Goal: Complete application form

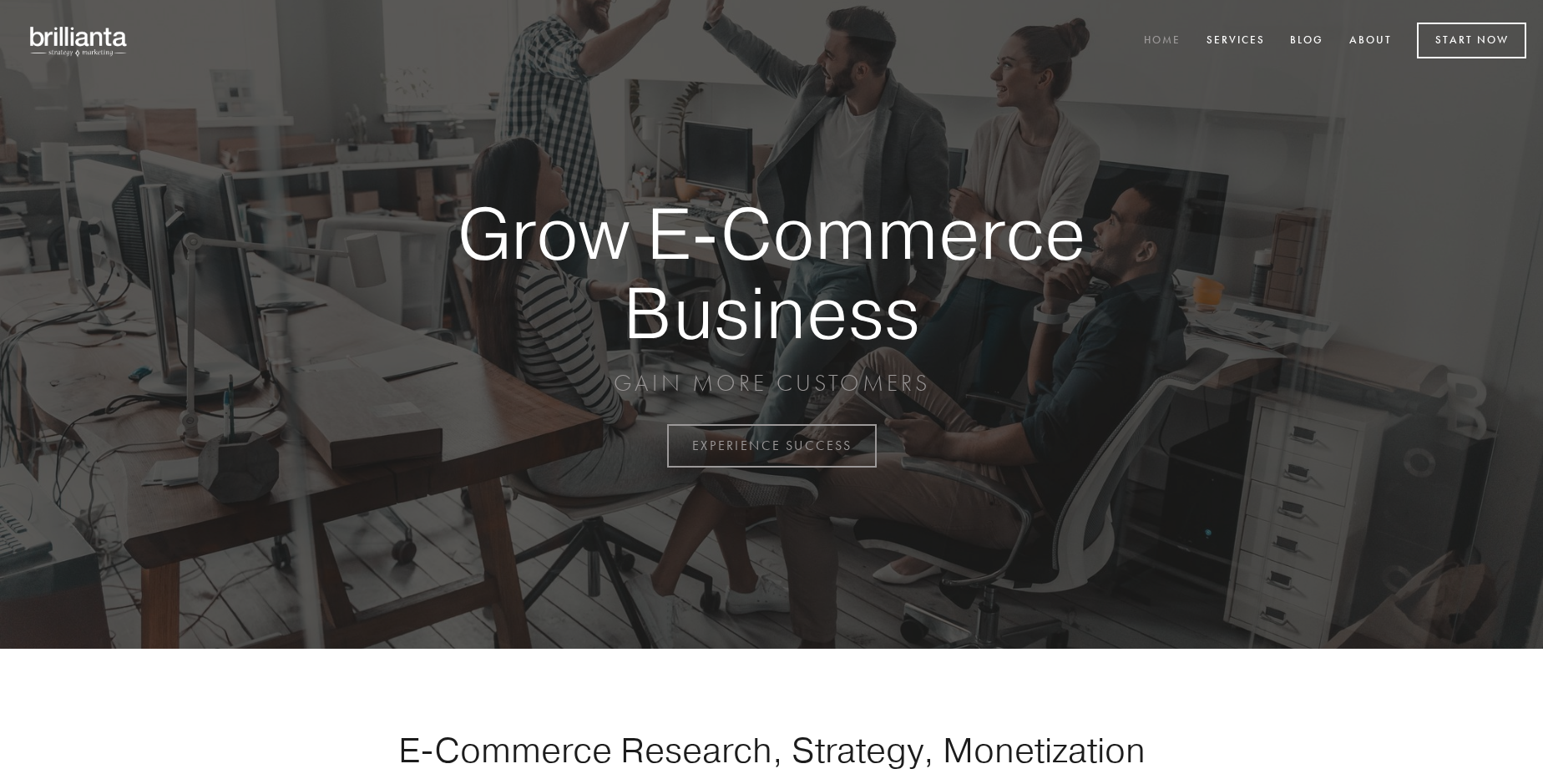
scroll to position [4375, 0]
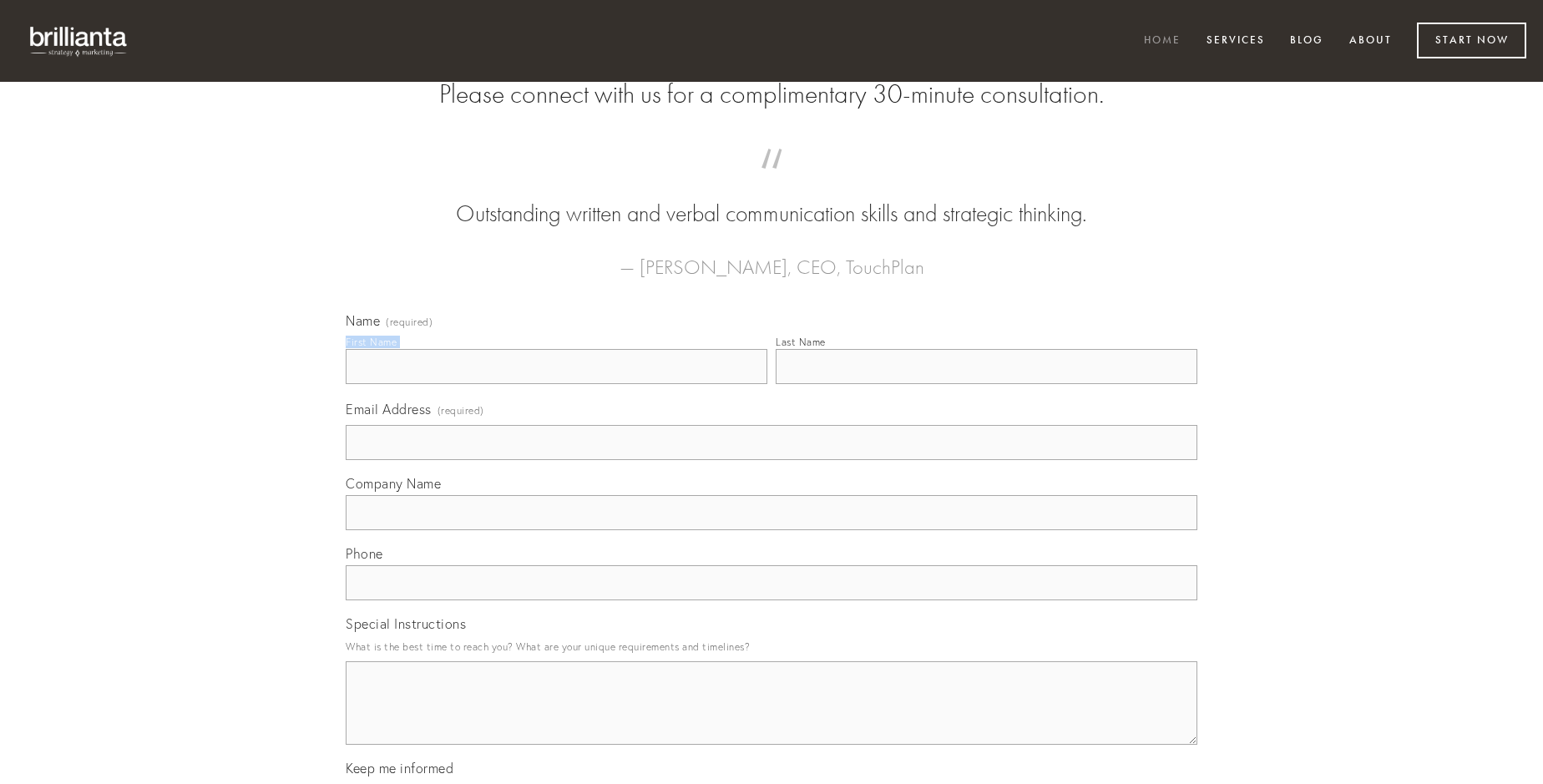
type input "[PERSON_NAME]"
click at [986, 384] on input "Last Name" at bounding box center [987, 366] width 422 height 35
type input "[PERSON_NAME]"
click at [772, 460] on input "Email Address (required)" at bounding box center [772, 442] width 852 height 35
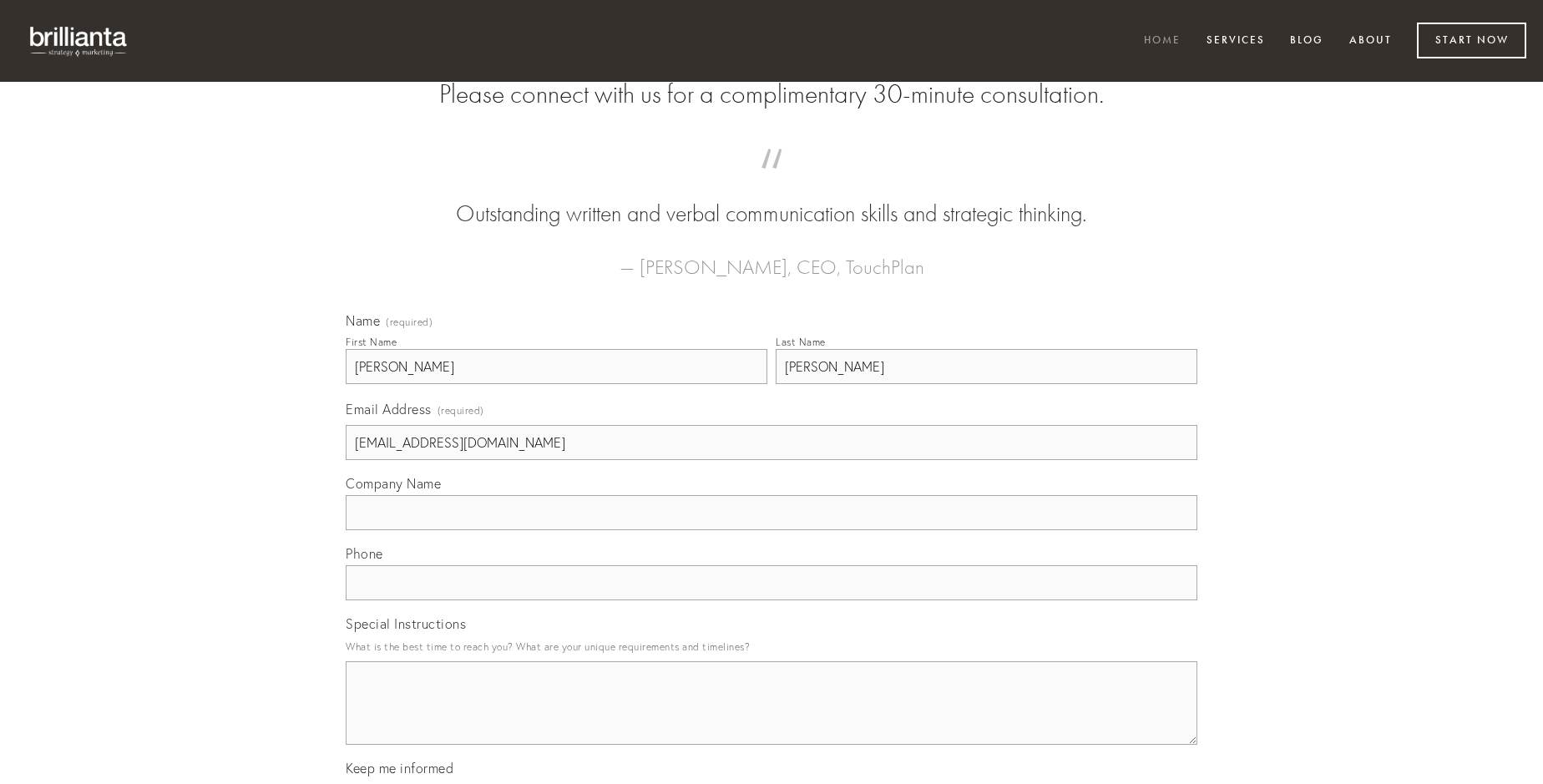
type input "[EMAIL_ADDRESS][DOMAIN_NAME]"
click at [772, 530] on input "Company Name" at bounding box center [772, 512] width 852 height 35
type input "ipsam"
click at [772, 600] on input "text" at bounding box center [772, 583] width 852 height 35
click at [772, 718] on textarea "Special Instructions" at bounding box center [772, 703] width 852 height 83
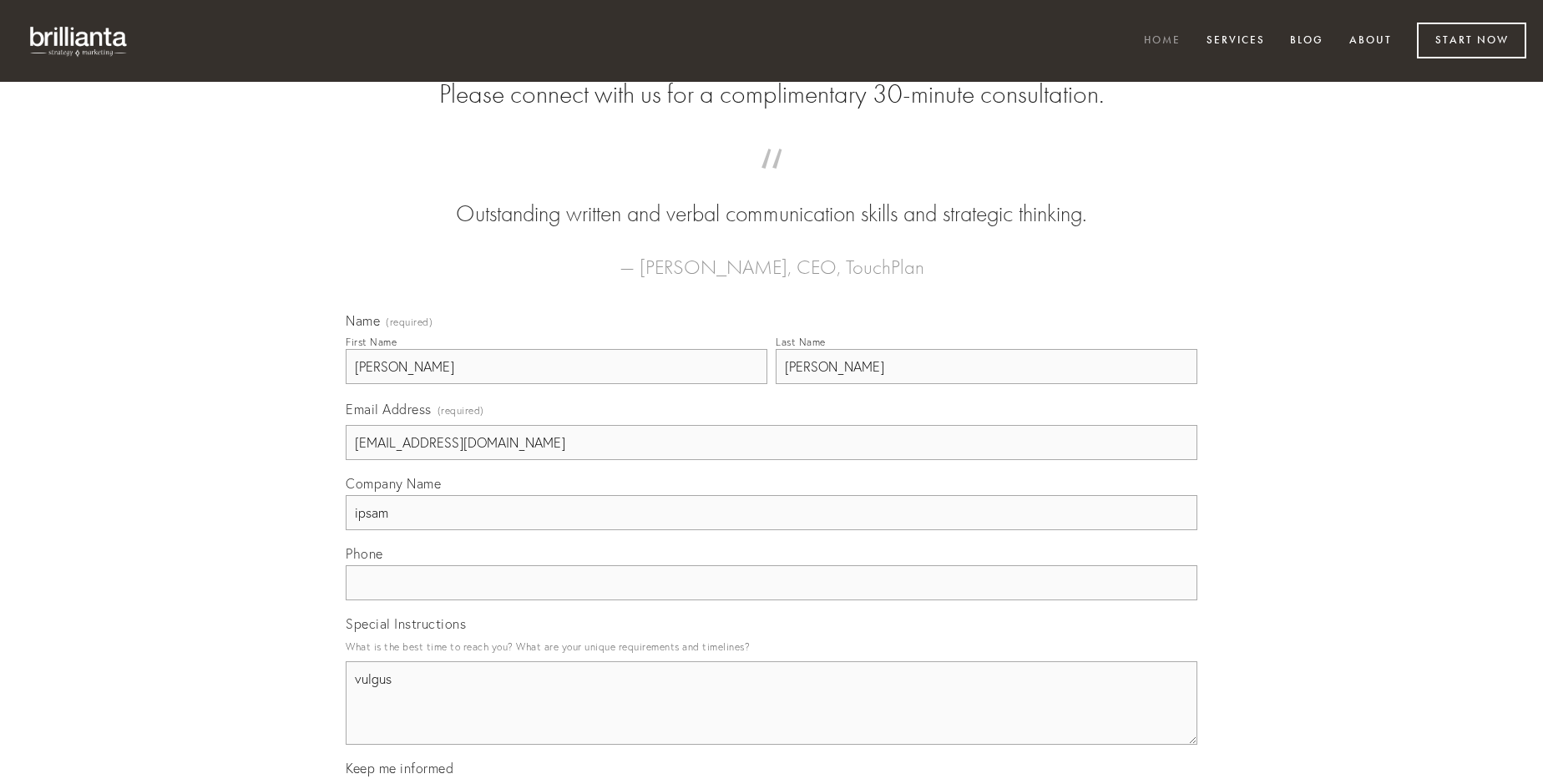
type textarea "vulgus"
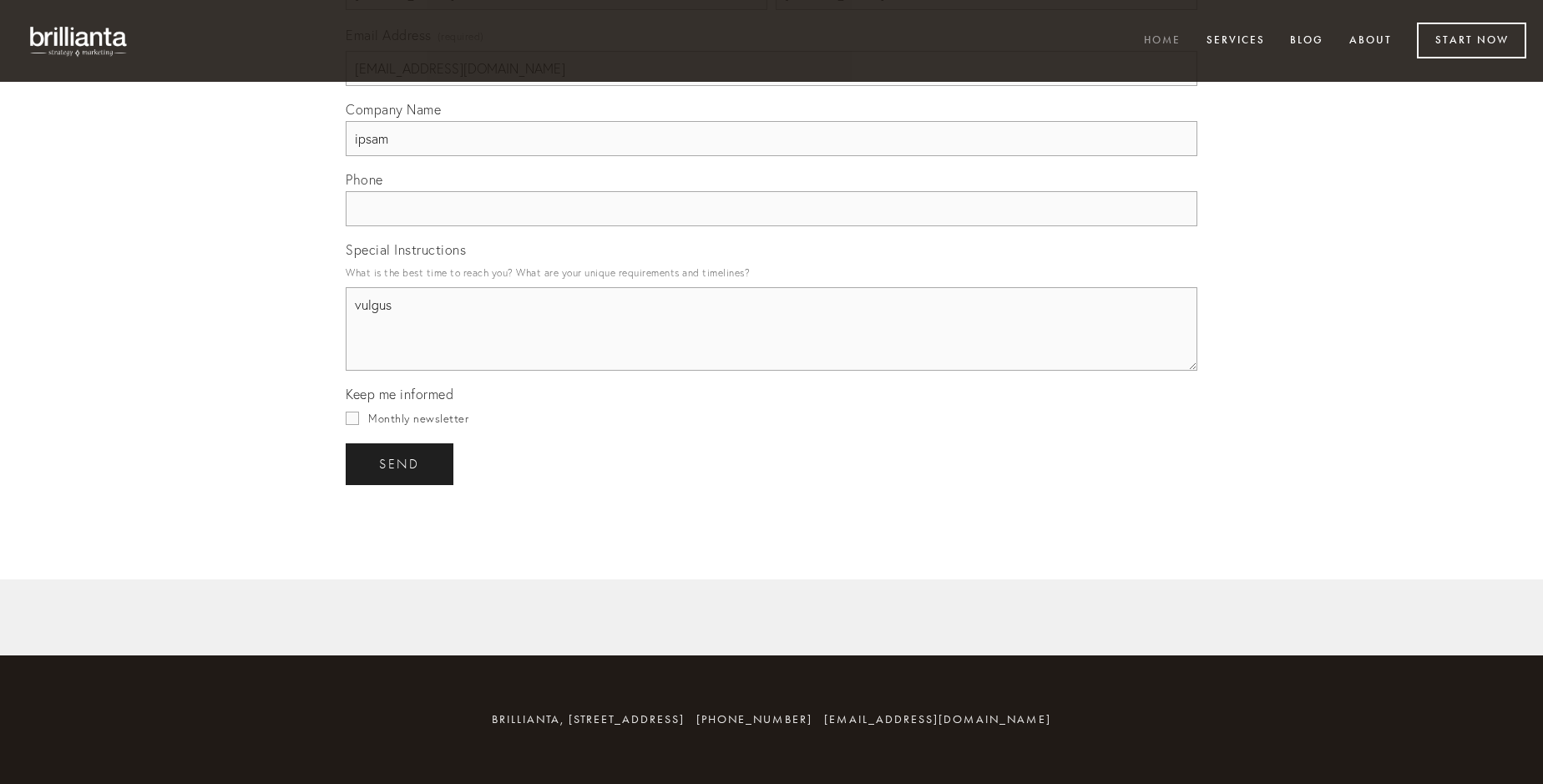
click at [401, 463] on span "send" at bounding box center [399, 464] width 41 height 15
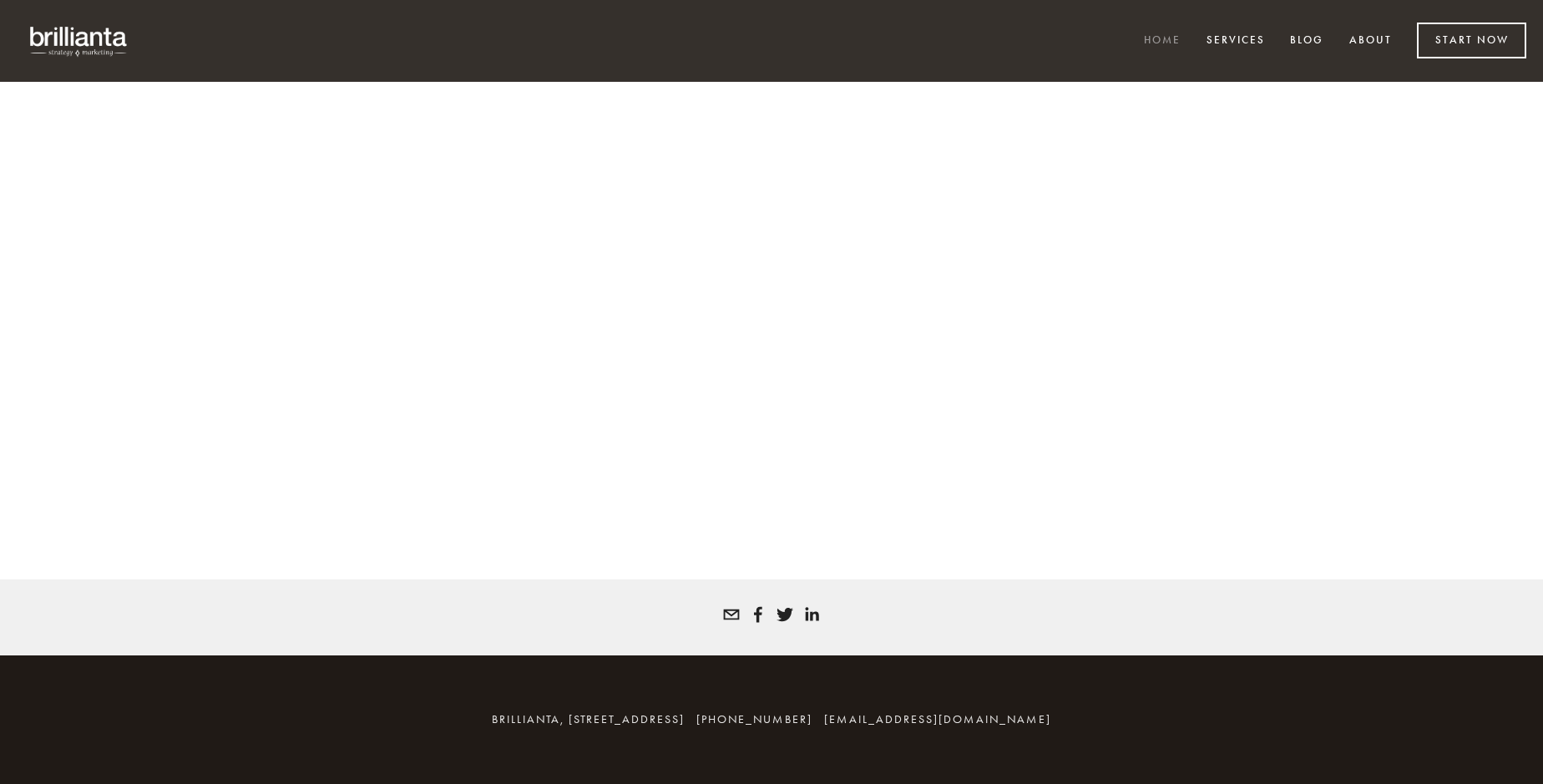
scroll to position [4353, 0]
